Goal: Obtain resource: Download file/media

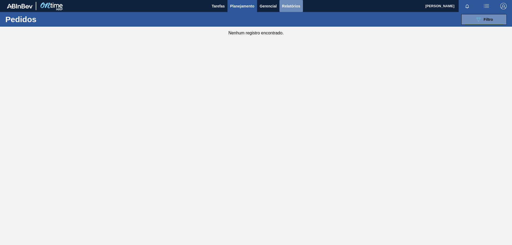
click at [291, 9] on span "Relatórios" at bounding box center [291, 6] width 18 height 6
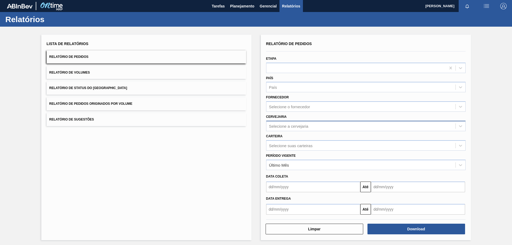
click at [286, 123] on div "Selecione a cervejaria" at bounding box center [360, 126] width 189 height 8
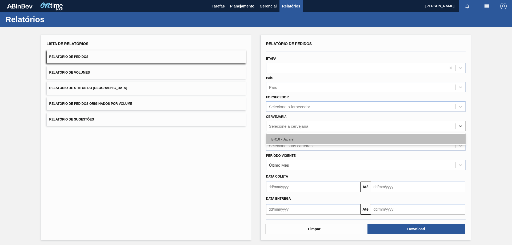
click at [281, 140] on div "BR16 - Jacareí" at bounding box center [365, 139] width 199 height 10
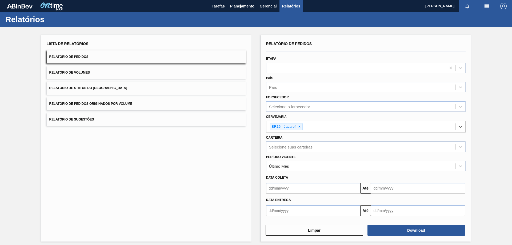
click at [284, 145] on div "Selecione suas carteiras" at bounding box center [290, 147] width 43 height 5
type input "garrafa de v"
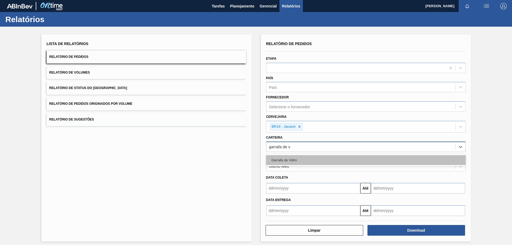
click at [292, 162] on div "Garrafa de Vidro" at bounding box center [365, 160] width 199 height 10
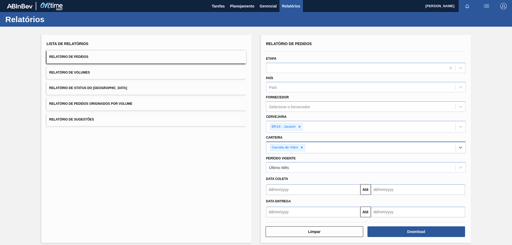
click at [286, 191] on input "text" at bounding box center [313, 189] width 94 height 11
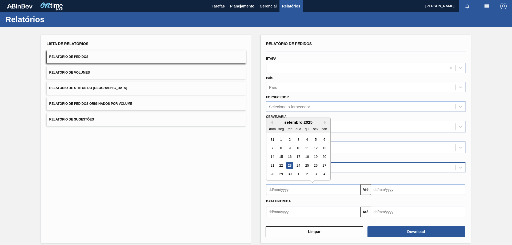
drag, startPoint x: 290, startPoint y: 165, endPoint x: 340, endPoint y: 171, distance: 50.3
click at [290, 165] on div "23" at bounding box center [289, 165] width 7 height 7
type input "[DATE]"
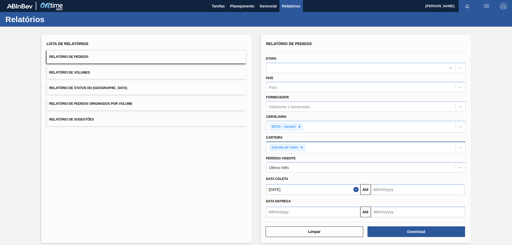
click at [394, 191] on input "text" at bounding box center [418, 189] width 94 height 11
click at [396, 174] on div "30" at bounding box center [394, 174] width 7 height 7
type input "[DATE]"
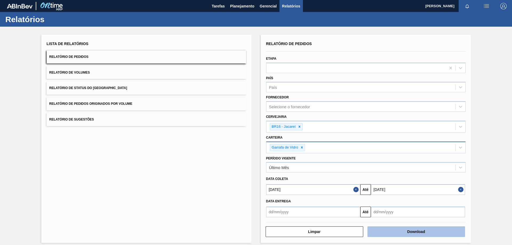
click at [409, 228] on button "Download" at bounding box center [417, 231] width 98 height 11
